Goal: Task Accomplishment & Management: Manage account settings

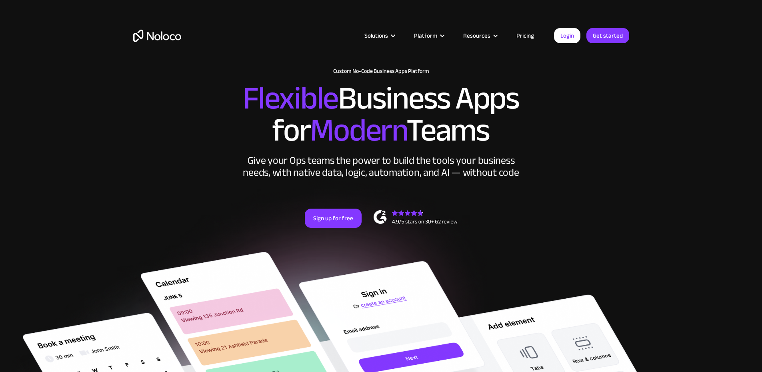
click at [522, 34] on link "Pricing" at bounding box center [525, 35] width 38 height 10
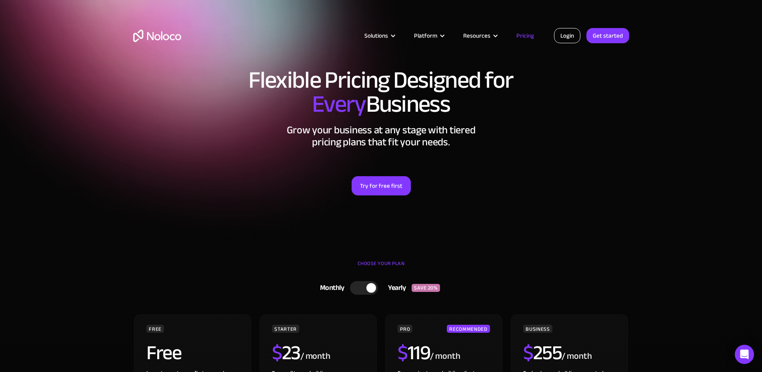
click at [569, 35] on link "Login" at bounding box center [567, 35] width 26 height 15
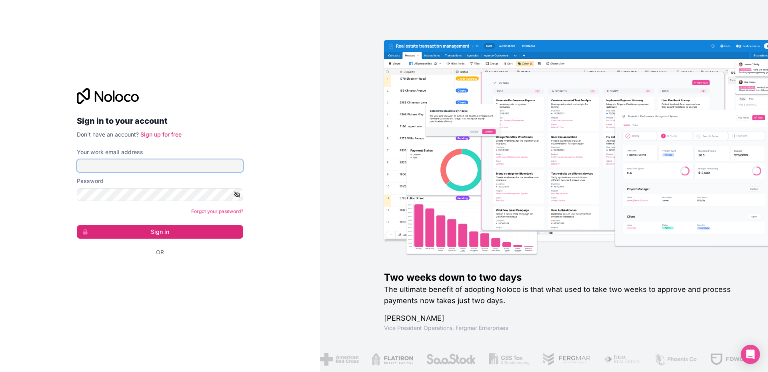
type input "[EMAIL_ADDRESS][DOMAIN_NAME]"
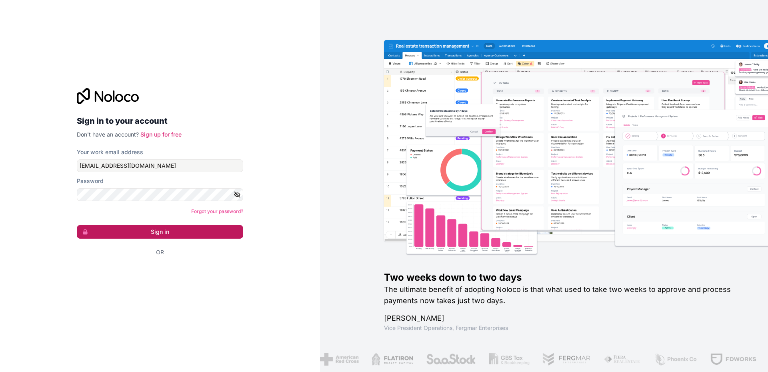
click at [162, 229] on button "Sign in" at bounding box center [160, 232] width 166 height 14
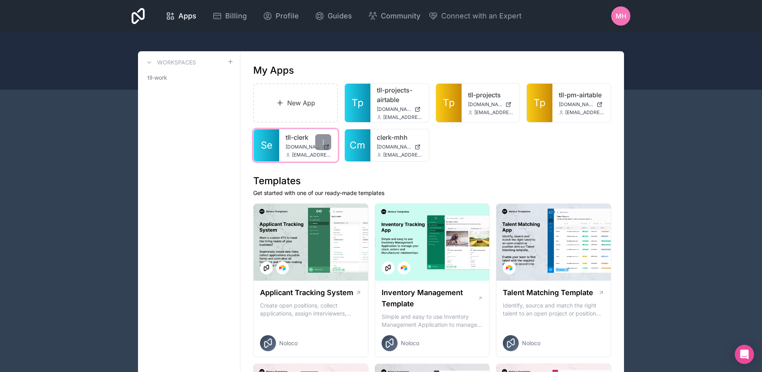
click at [269, 141] on span "Se" at bounding box center [267, 145] width 12 height 13
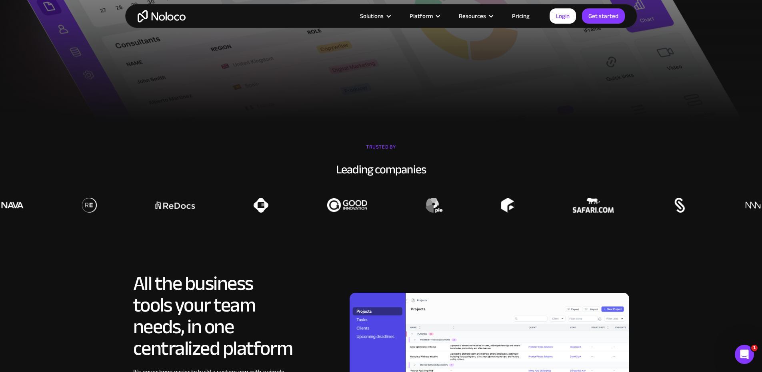
scroll to position [520, 0]
